Goal: Check status: Check status

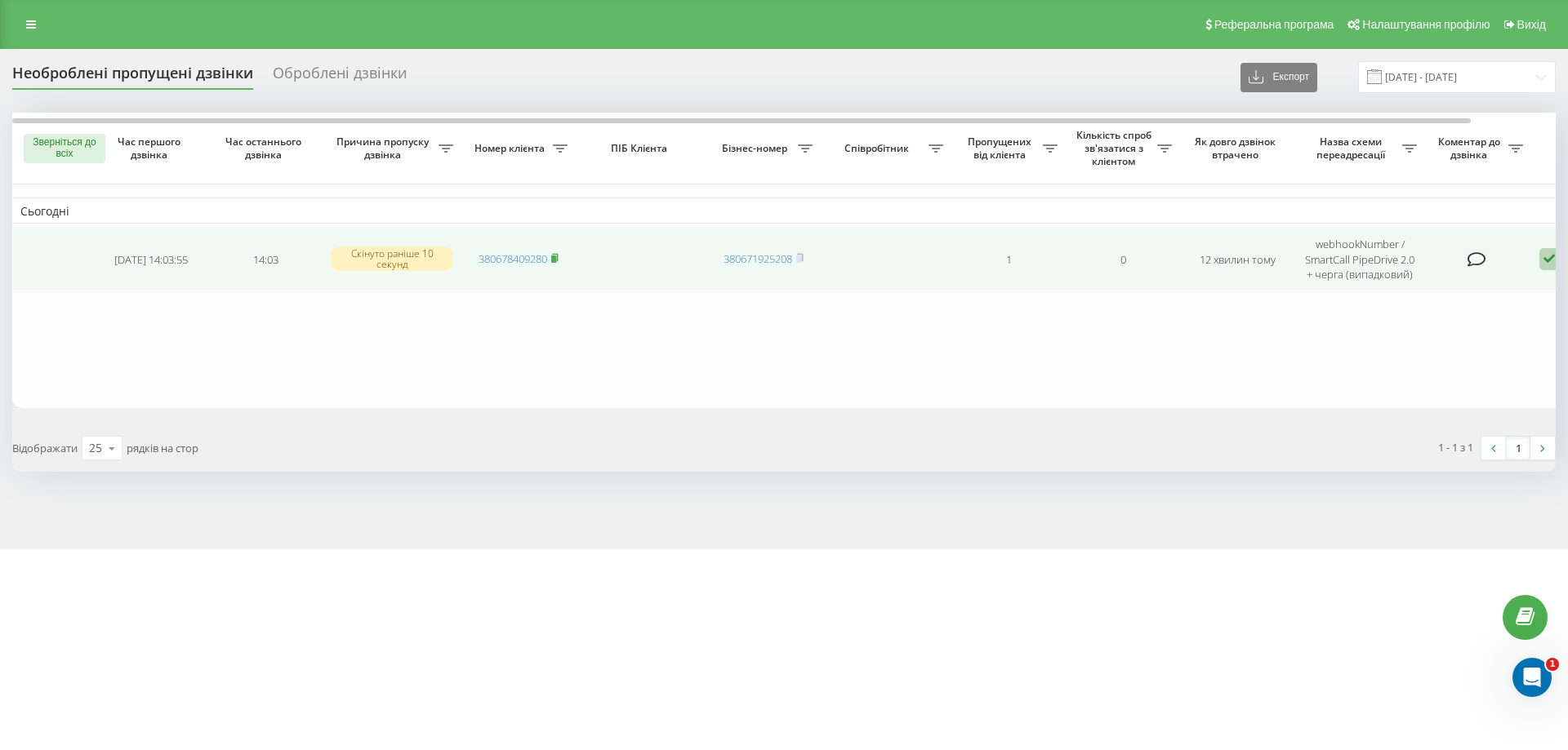
click at [557, 253] on icon at bounding box center [555, 258] width 8 height 10
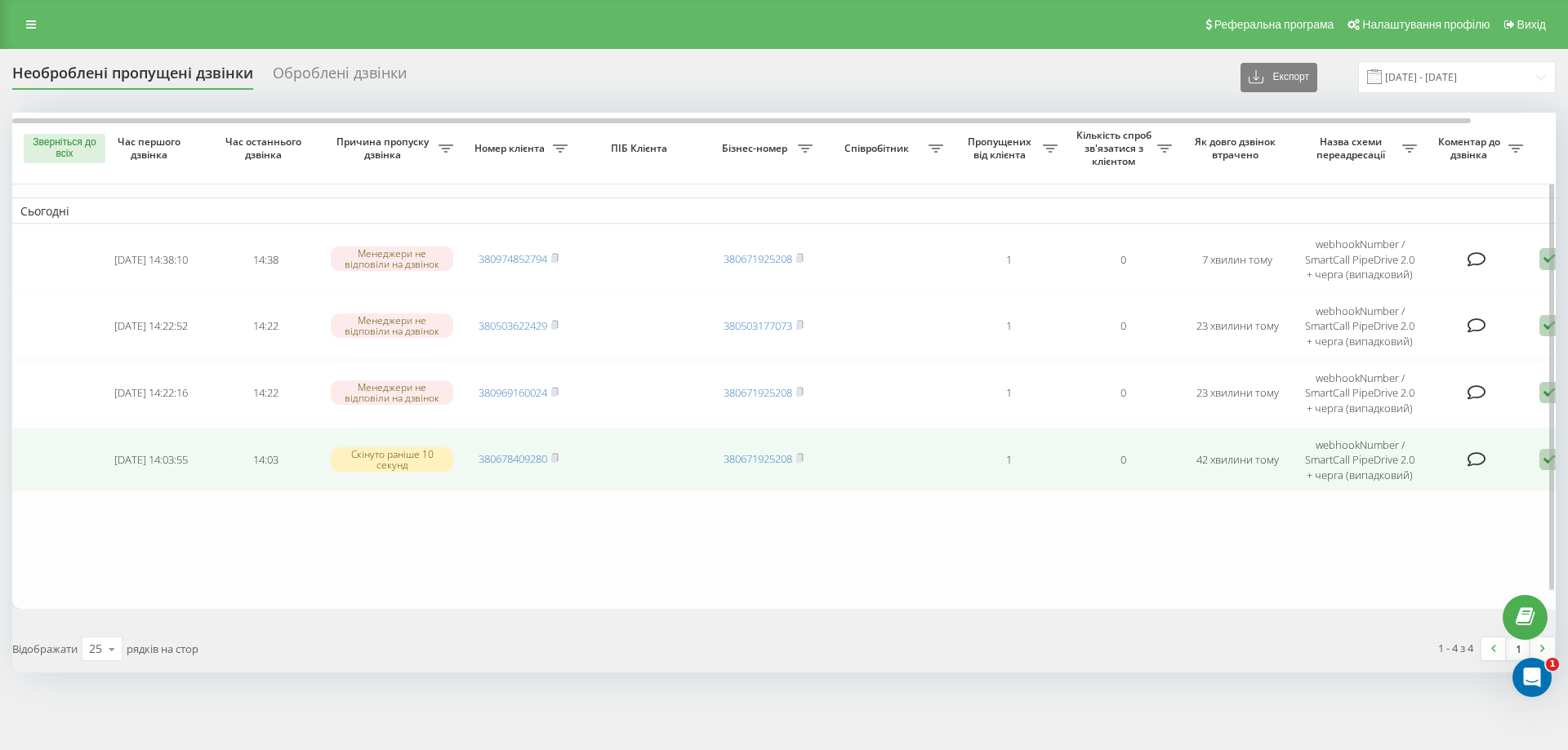
click at [562, 461] on td "380678409280" at bounding box center [518, 459] width 114 height 63
click at [556, 458] on rect at bounding box center [554, 459] width 5 height 8
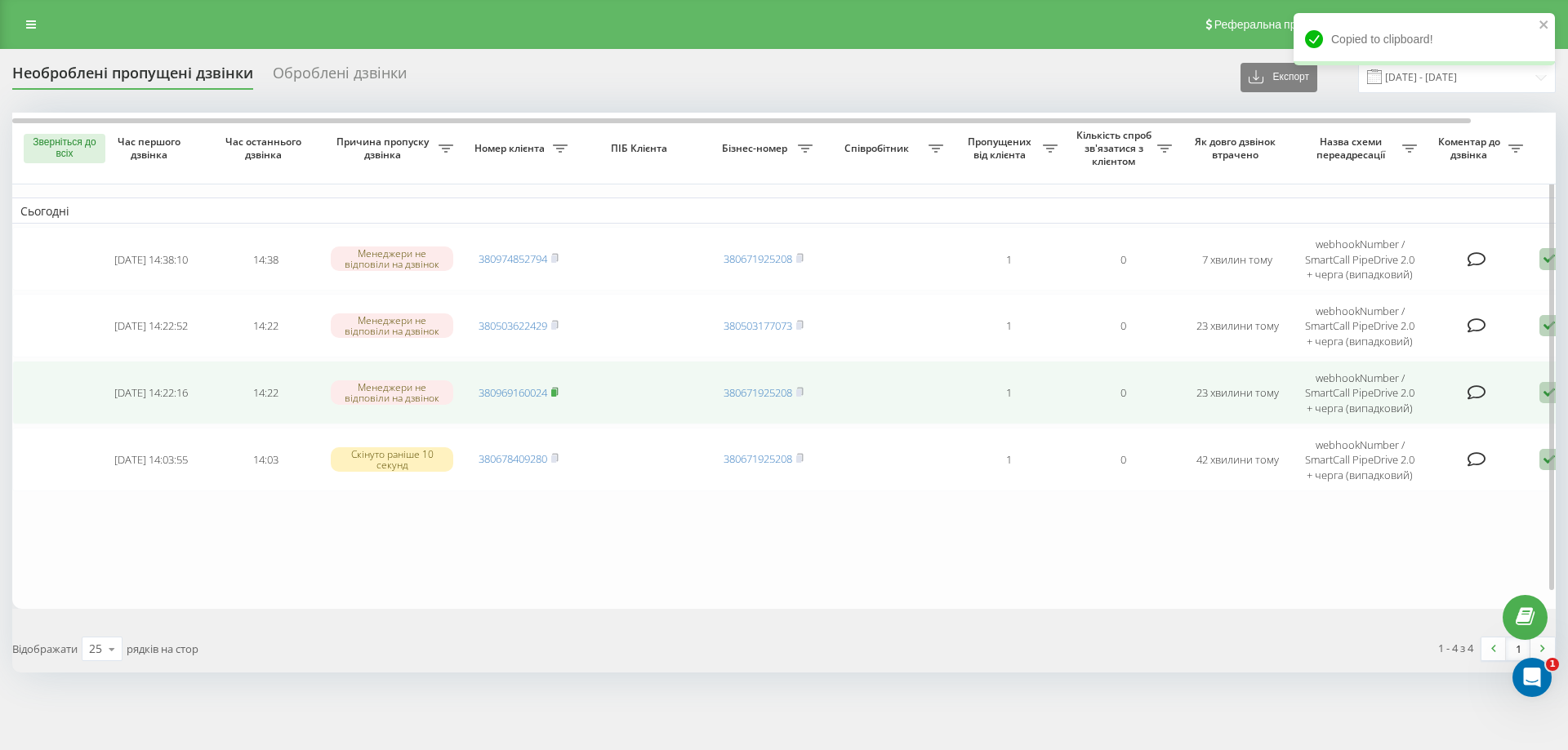
click at [556, 391] on rect at bounding box center [554, 393] width 5 height 8
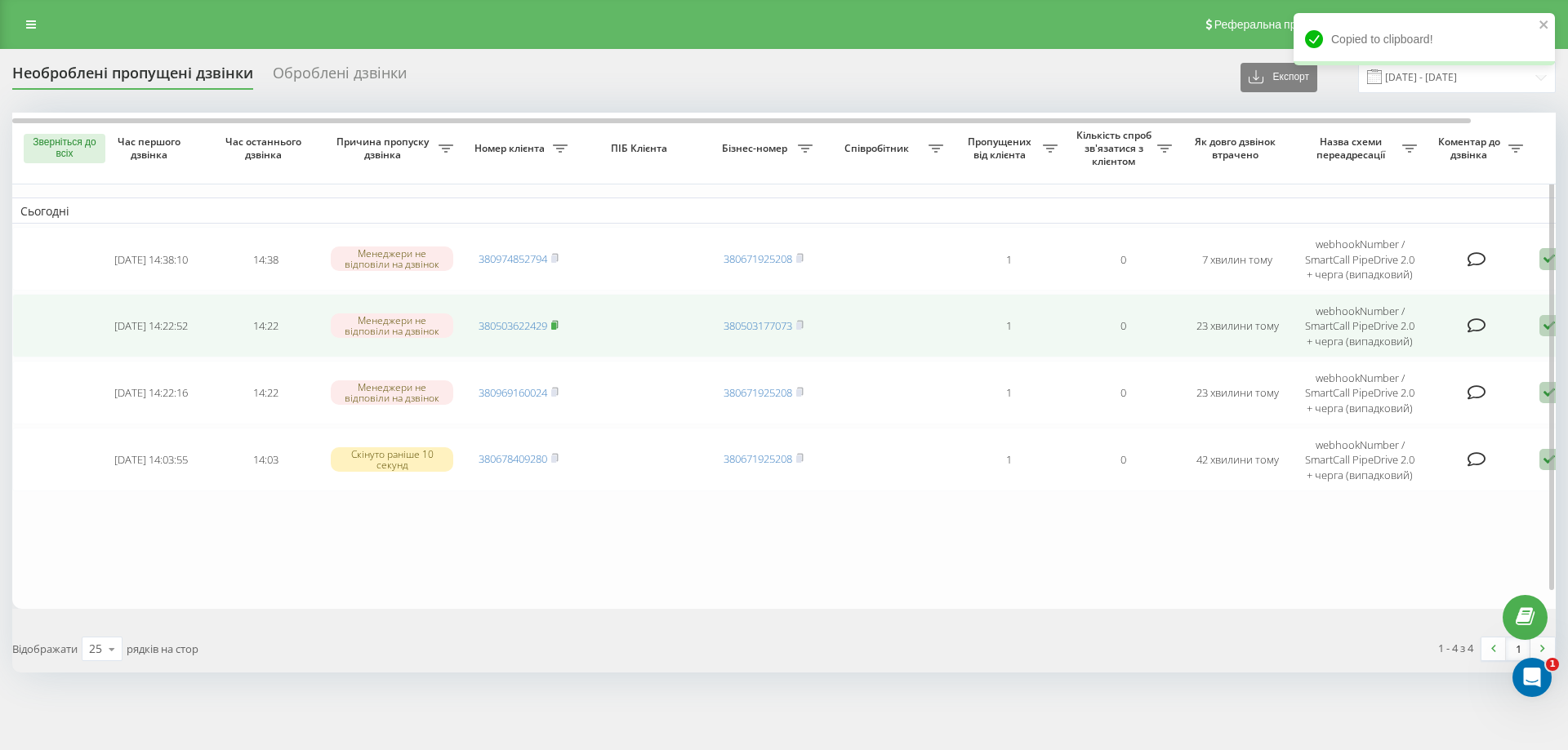
click at [556, 324] on rect at bounding box center [554, 326] width 5 height 8
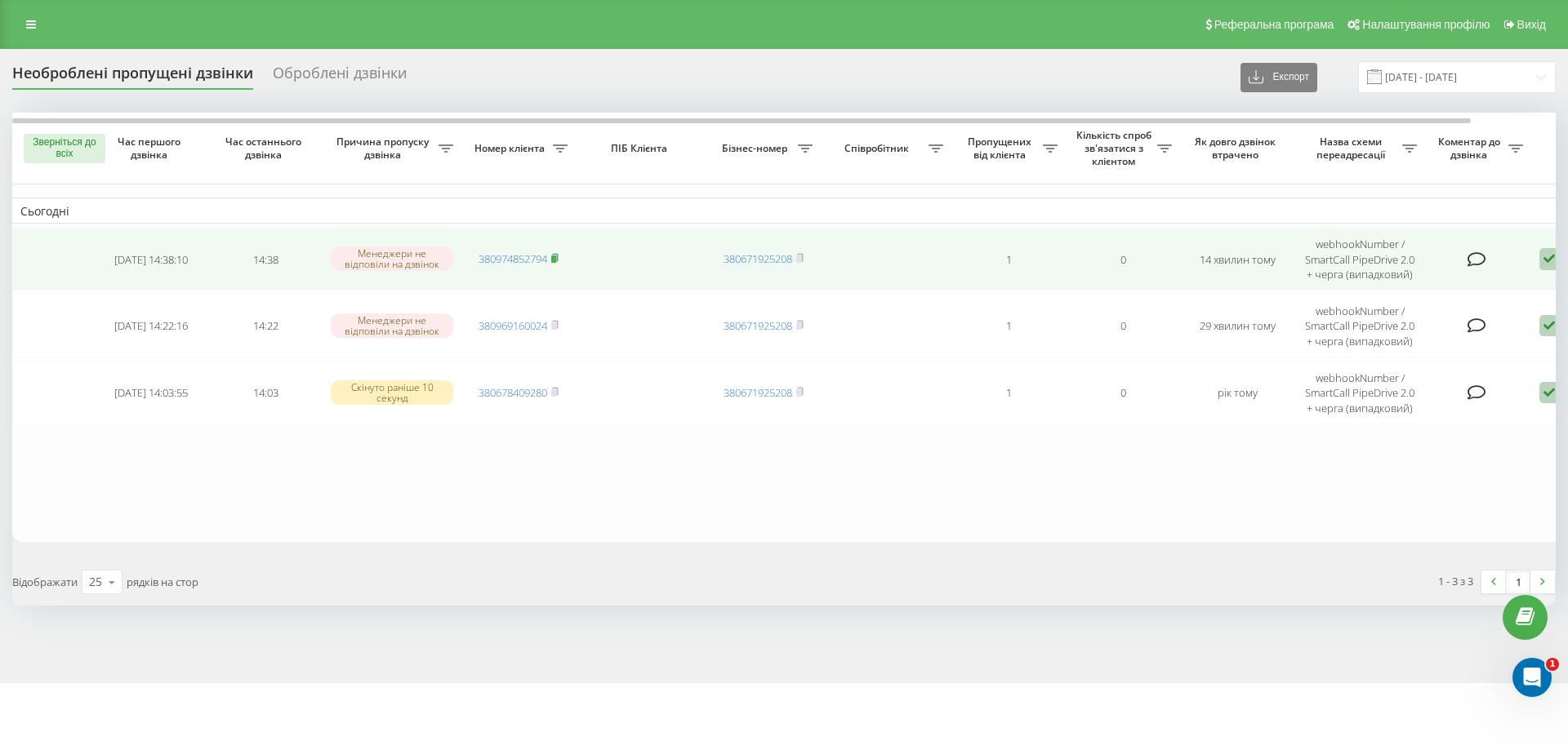
click at [558, 260] on icon at bounding box center [555, 258] width 8 height 10
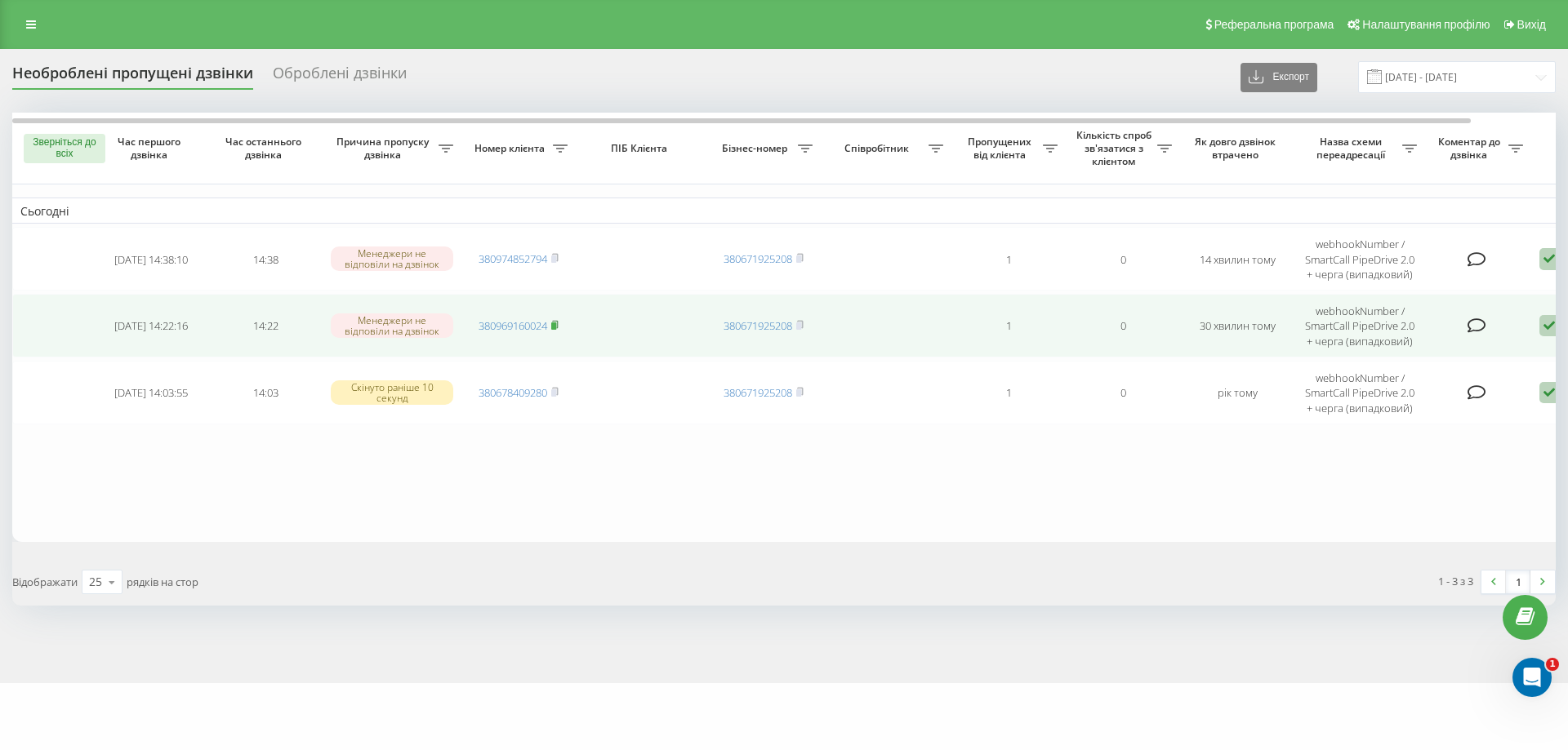
click at [556, 326] on rect at bounding box center [554, 326] width 5 height 8
